Goal: Check status: Check status

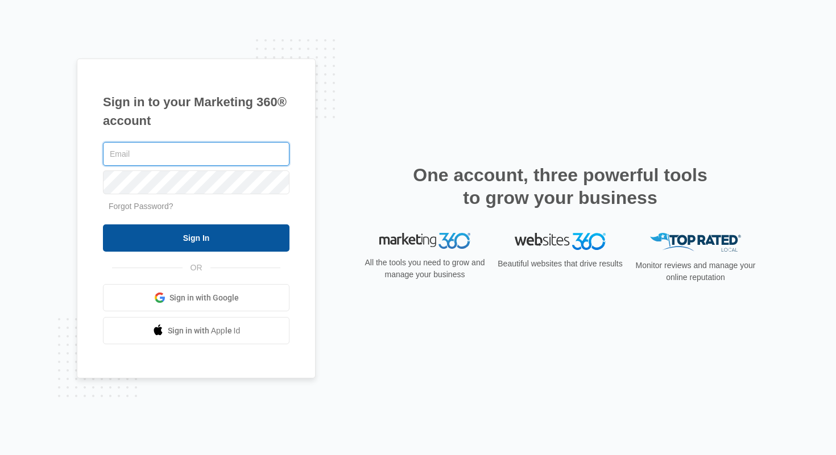
type input "mary.brenton@madwire.com"
click at [261, 248] on input "Sign In" at bounding box center [196, 238] width 186 height 27
type input "mary.brenton@madwire.com"
click at [194, 245] on input "Sign In" at bounding box center [196, 238] width 186 height 27
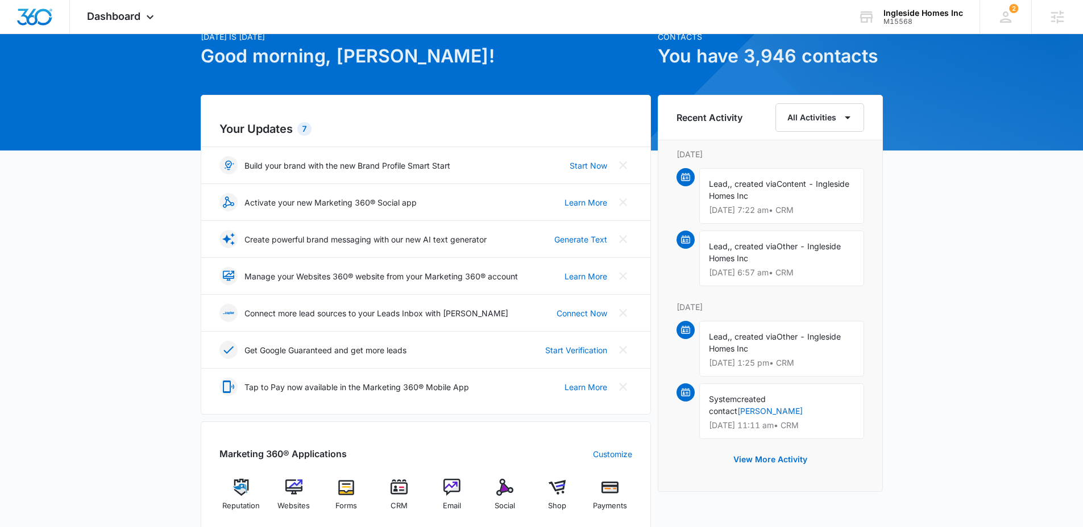
scroll to position [111, 0]
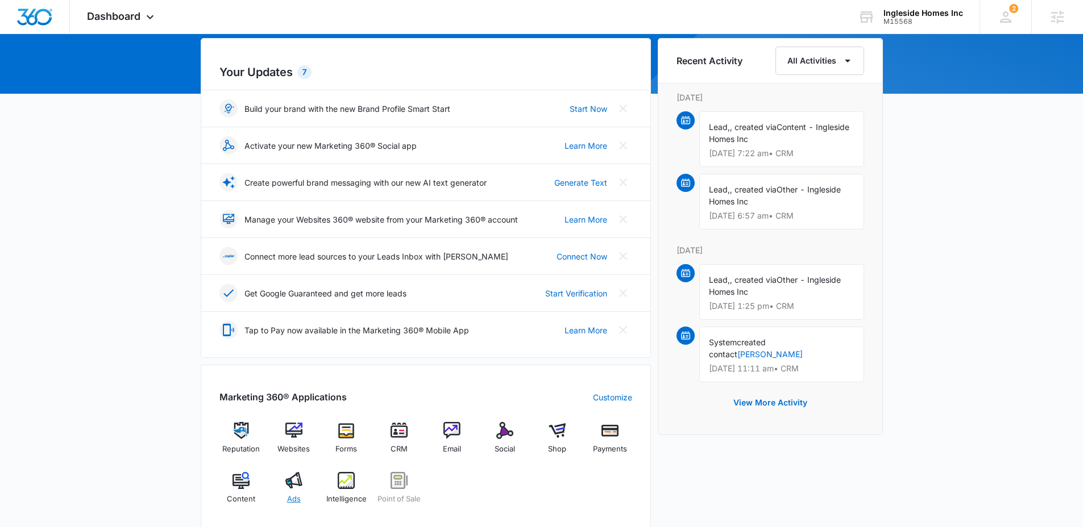
click at [288, 455] on img at bounding box center [293, 480] width 17 height 17
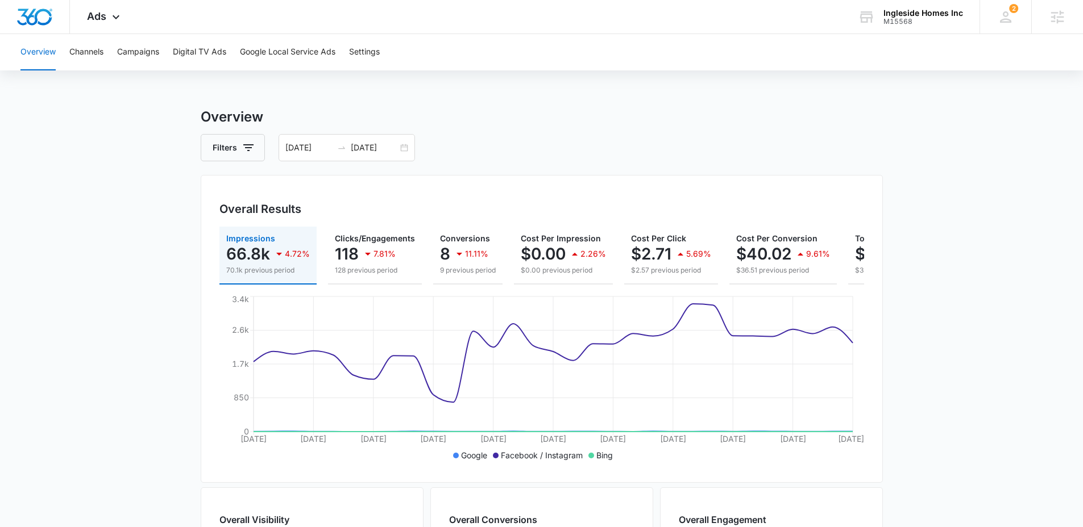
drag, startPoint x: 371, startPoint y: 154, endPoint x: 575, endPoint y: 201, distance: 208.9
click at [375, 161] on div "Overview Filters 09/14/2025 10/14/2025 Overall Results Impressions 66.8k 4.72% …" at bounding box center [542, 515] width 682 height 816
click at [383, 157] on div "09/14/2025 10/14/2025" at bounding box center [347, 147] width 136 height 27
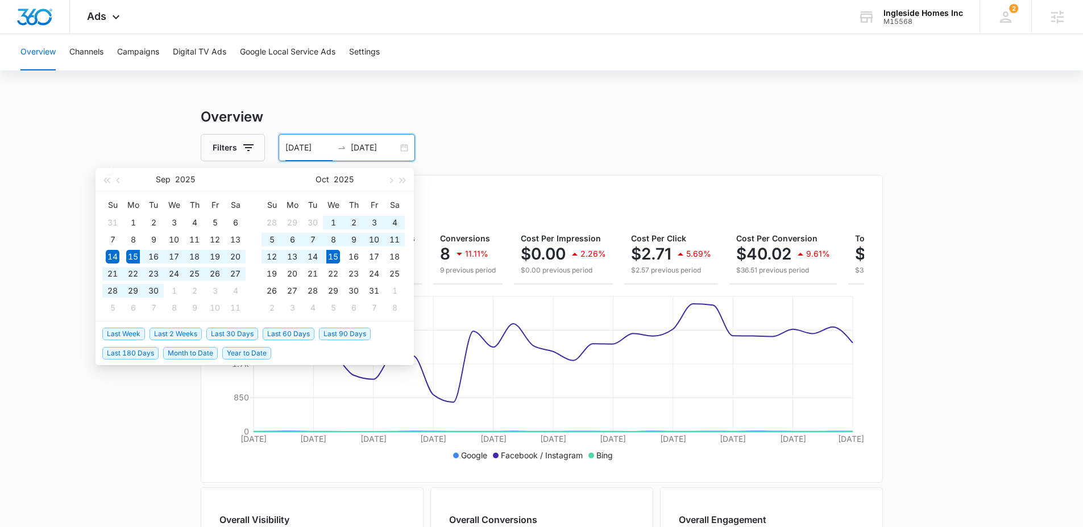
click at [238, 334] on span "Last 30 Days" at bounding box center [232, 334] width 52 height 13
type input "09/15/2025"
type input "10/15/2025"
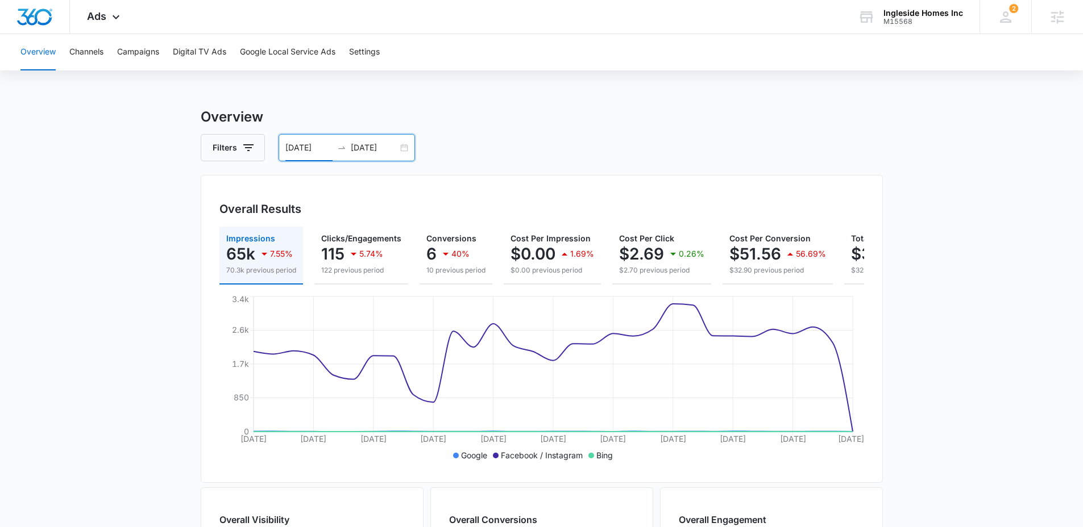
scroll to position [0, 104]
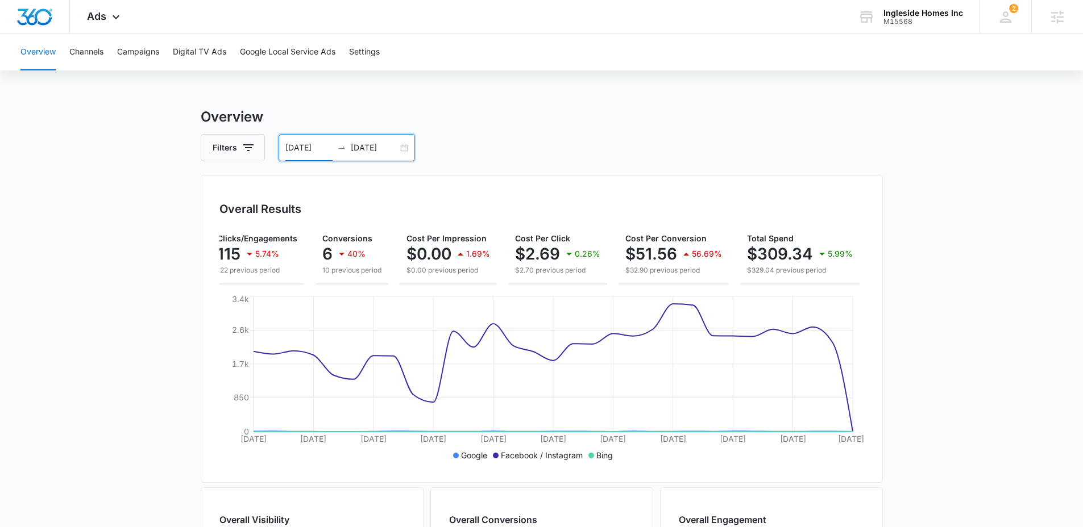
drag, startPoint x: 1034, startPoint y: 221, endPoint x: 789, endPoint y: 142, distance: 257.4
click at [835, 221] on main "Overview Filters 09/15/2025 10/15/2025 Overall Results Impressions 65k 7.55% 70…" at bounding box center [541, 515] width 1083 height 816
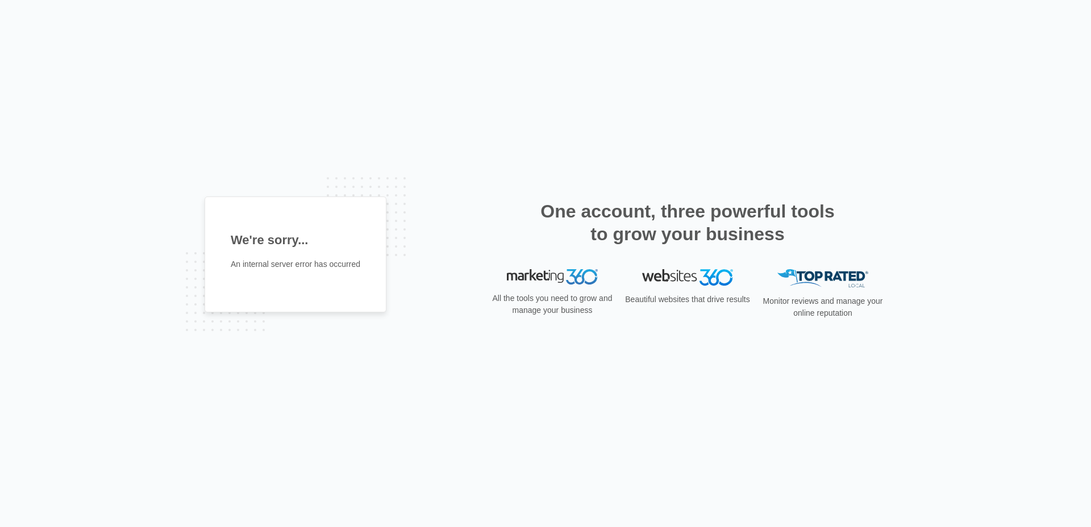
click at [451, 144] on div "We're sorry... An internal server error has occurred One account, three powerfu…" at bounding box center [545, 263] width 1091 height 527
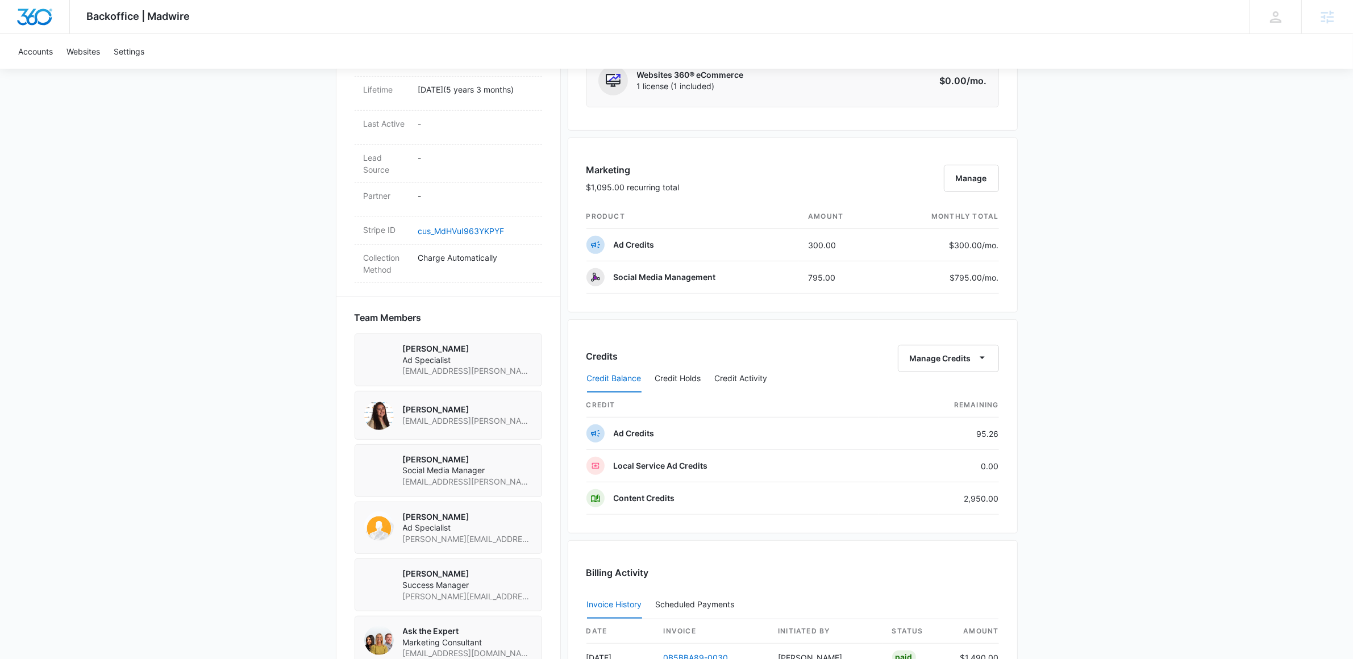
scroll to position [595, 0]
